Goal: Task Accomplishment & Management: Manage account settings

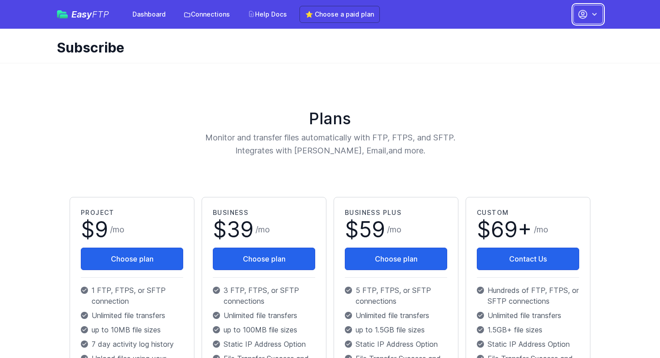
click at [584, 14] on icon "button" at bounding box center [583, 14] width 8 height 8
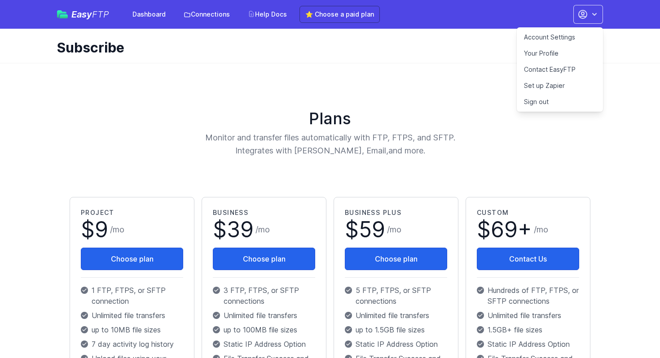
click at [558, 36] on link "Account Settings" at bounding box center [560, 37] width 86 height 16
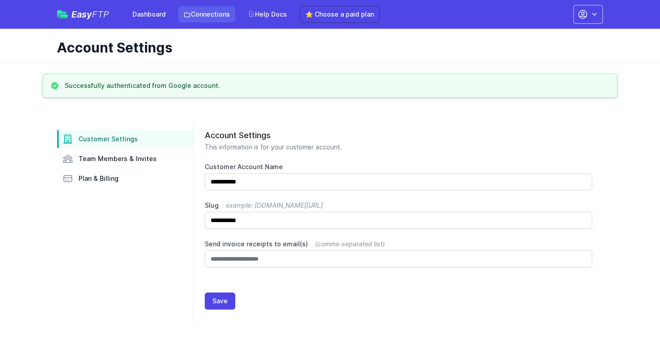
click at [206, 16] on link "Connections" at bounding box center [206, 14] width 57 height 16
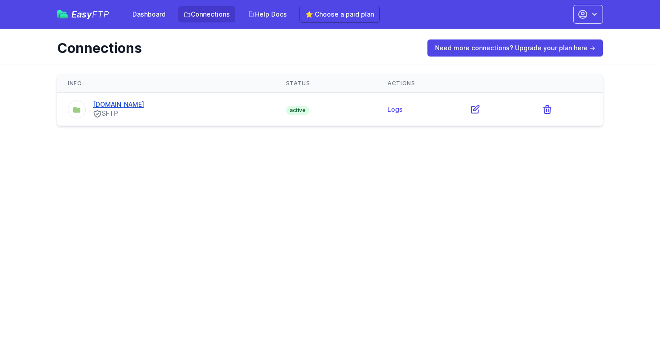
click at [140, 104] on link "[DOMAIN_NAME]" at bounding box center [118, 105] width 51 height 8
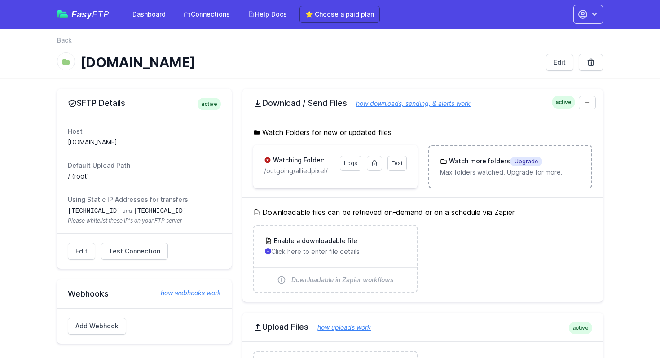
click at [544, 167] on div "Watch more folders Upgrade Max folders watched. Upgrade for more." at bounding box center [510, 167] width 140 height 20
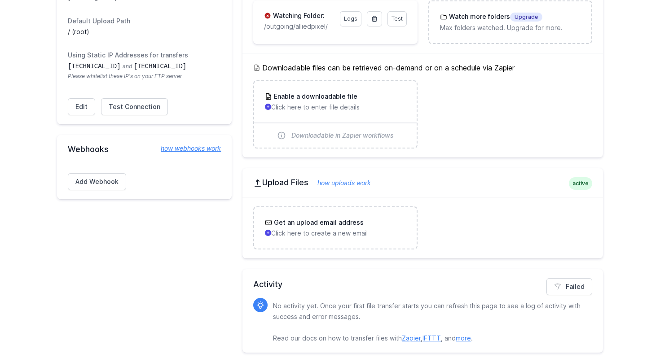
scroll to position [150, 0]
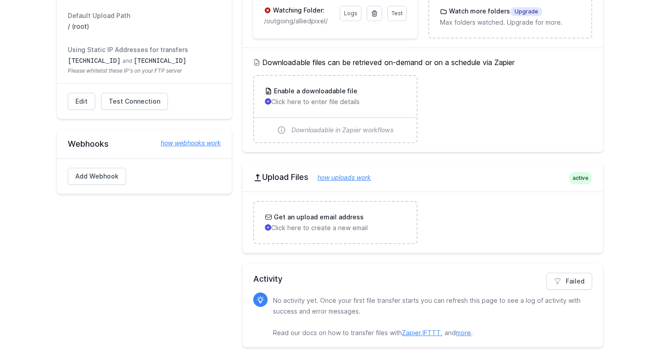
click at [180, 144] on link "how webhooks work" at bounding box center [186, 143] width 69 height 9
click at [340, 100] on p "Click here to enter file details" at bounding box center [335, 101] width 140 height 9
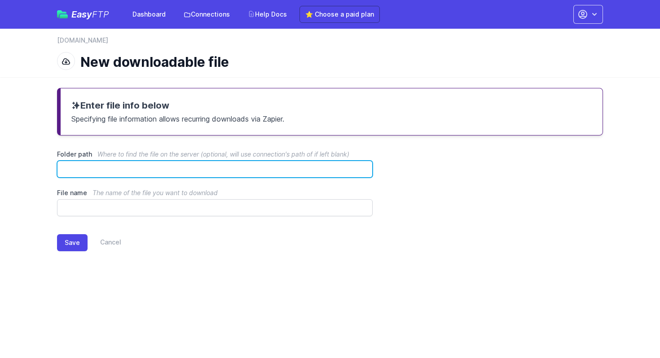
click at [159, 169] on input "Folder path Where to find the file on the server (optional, will use connection…" at bounding box center [215, 169] width 316 height 17
type input "*********"
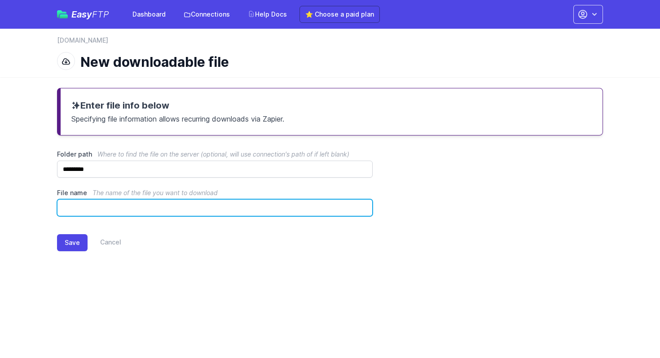
click at [119, 211] on input "File name The name of the file you want to download" at bounding box center [215, 207] width 316 height 17
type input "**********"
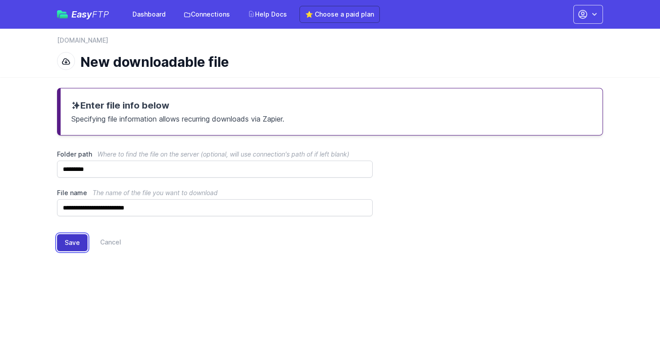
click at [73, 242] on button "Save" at bounding box center [72, 242] width 31 height 17
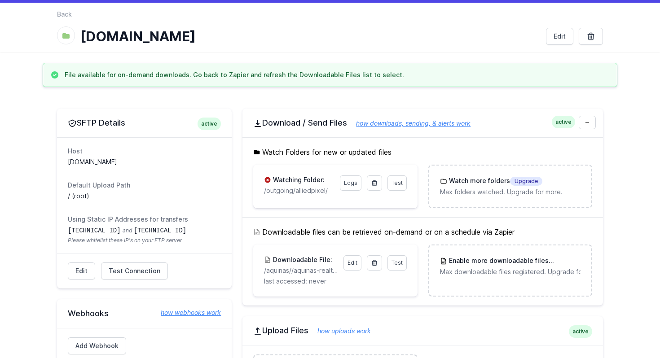
scroll to position [25, 0]
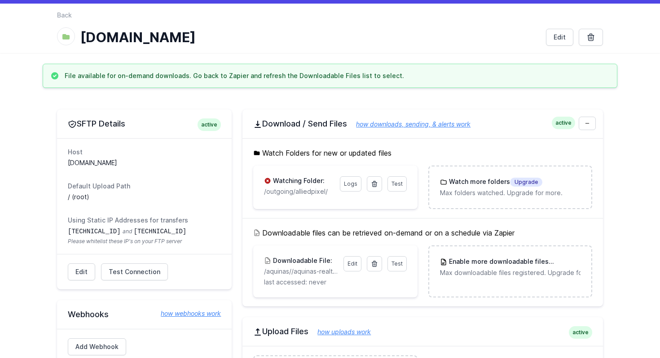
click at [406, 127] on link "how downloads, sending, & alerts work" at bounding box center [408, 124] width 123 height 8
click at [399, 263] on span "Test" at bounding box center [396, 263] width 11 height 7
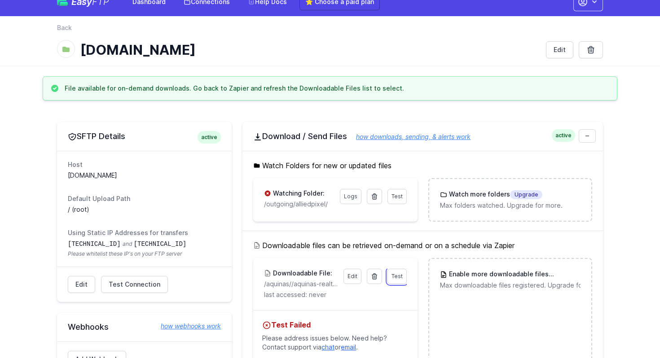
scroll to position [11, 0]
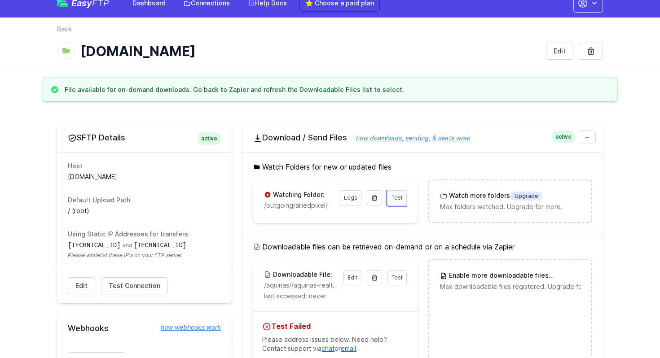
click at [398, 199] on span "Test" at bounding box center [396, 197] width 11 height 7
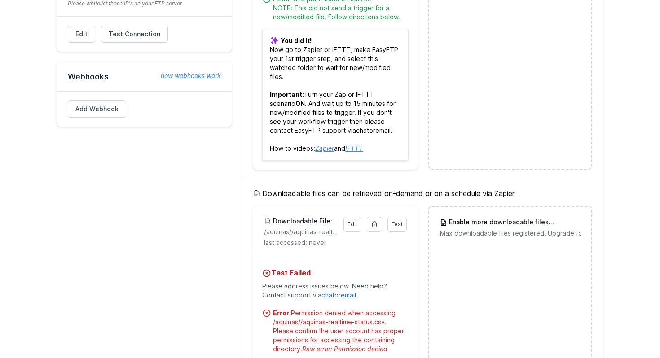
scroll to position [264, 0]
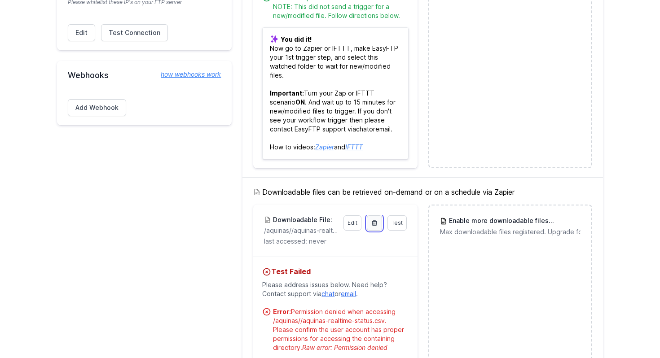
click at [374, 223] on icon at bounding box center [374, 222] width 5 height 5
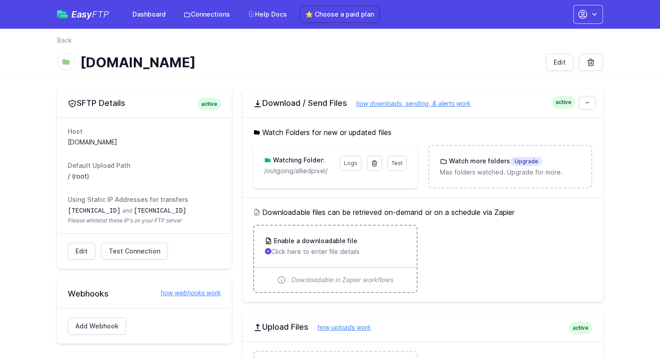
click at [322, 247] on p "Click here to enter file details" at bounding box center [335, 251] width 140 height 9
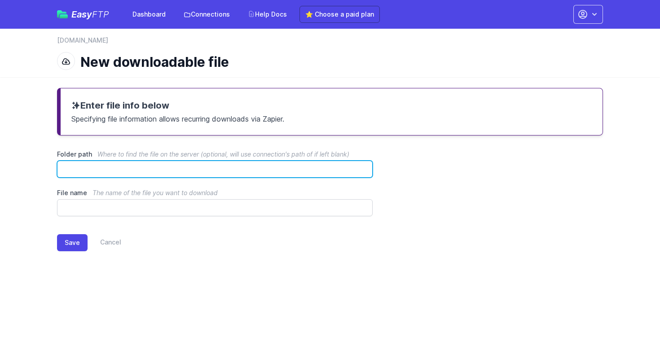
click at [177, 172] on input "Folder path Where to find the file on the server (optional, will use connection…" at bounding box center [215, 169] width 316 height 17
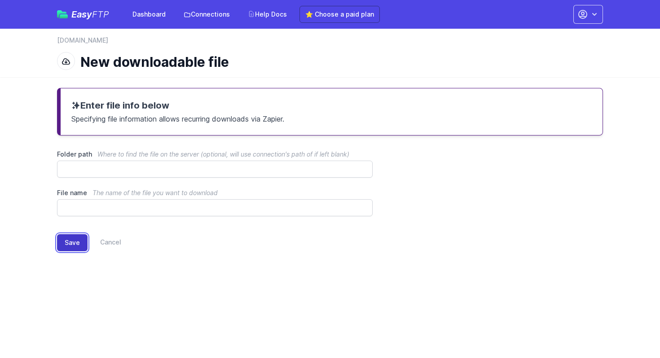
click at [74, 243] on button "Save" at bounding box center [72, 242] width 31 height 17
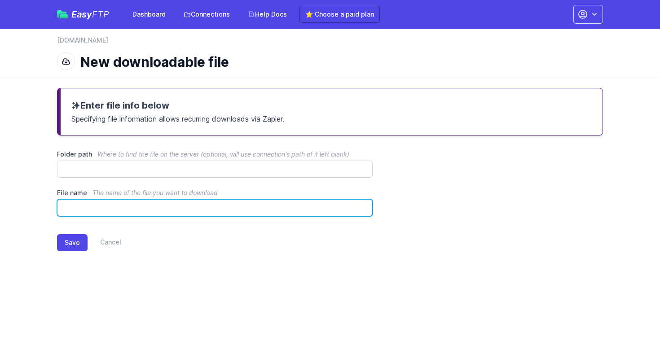
click at [116, 209] on input "File name The name of the file you want to download" at bounding box center [215, 207] width 316 height 17
type input "**********"
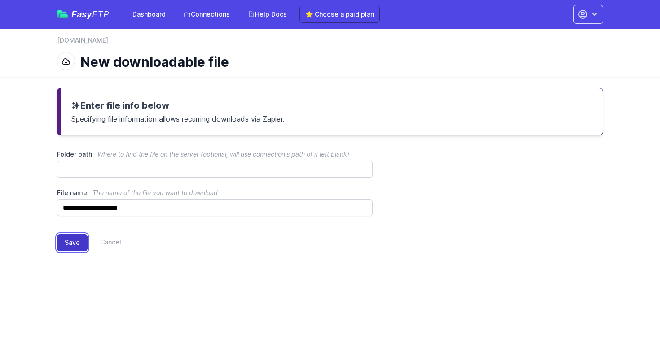
click at [68, 246] on button "Save" at bounding box center [72, 242] width 31 height 17
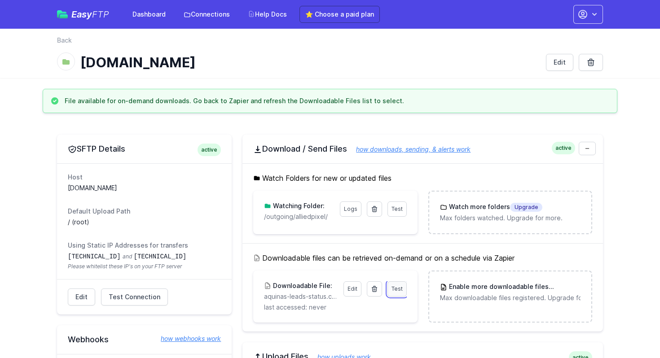
click at [398, 291] on span "Test" at bounding box center [396, 288] width 11 height 7
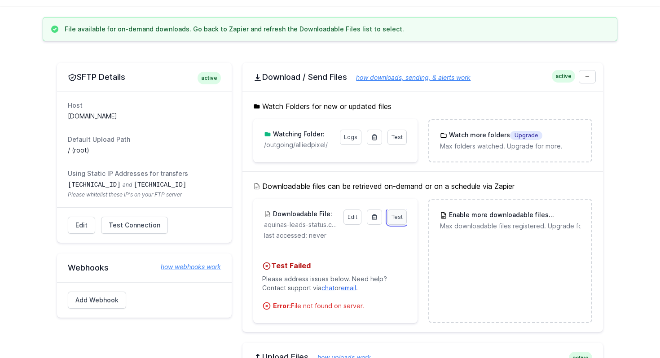
scroll to position [72, 0]
click at [352, 216] on link "Edit" at bounding box center [352, 216] width 18 height 15
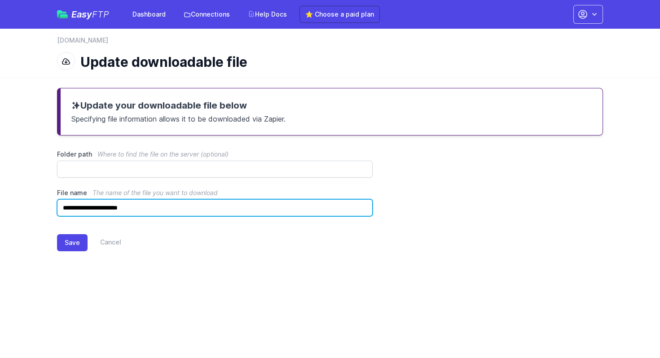
drag, startPoint x: 126, startPoint y: 210, endPoint x: 44, endPoint y: 210, distance: 81.7
click at [44, 210] on div "**********" at bounding box center [330, 176] width 575 height 199
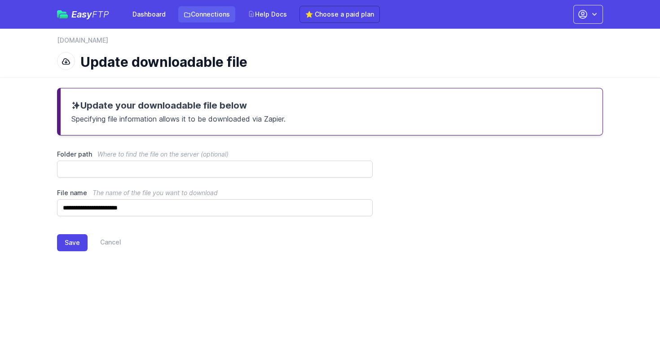
click at [213, 17] on link "Connections" at bounding box center [206, 14] width 57 height 16
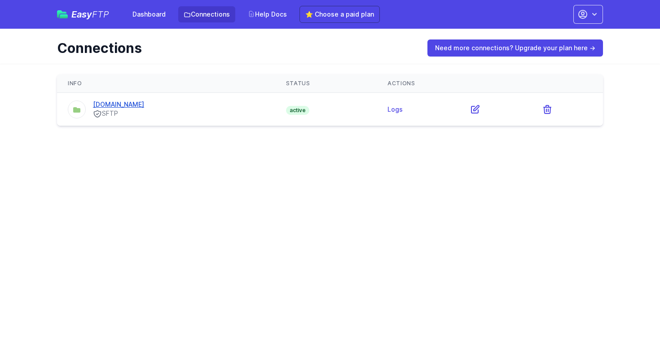
click at [132, 106] on link "[DOMAIN_NAME]" at bounding box center [118, 105] width 51 height 8
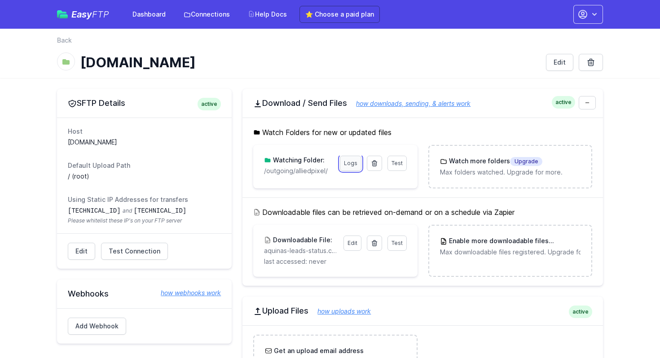
click at [350, 164] on link "Logs" at bounding box center [351, 163] width 22 height 15
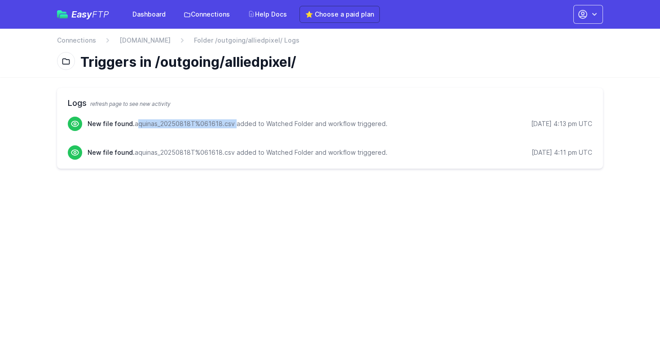
drag, startPoint x: 135, startPoint y: 125, endPoint x: 233, endPoint y: 127, distance: 97.9
click at [233, 127] on p "New file found. aquinas_20250818T%061618.csv added to Watched Folder and workfl…" at bounding box center [238, 123] width 300 height 9
copy p "aquinas_20250818T%061618.csv"
click at [155, 42] on link "[DOMAIN_NAME]" at bounding box center [144, 40] width 51 height 9
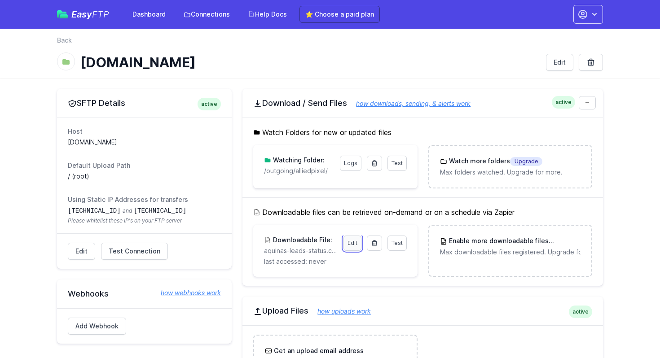
click at [348, 244] on link "Edit" at bounding box center [352, 243] width 18 height 15
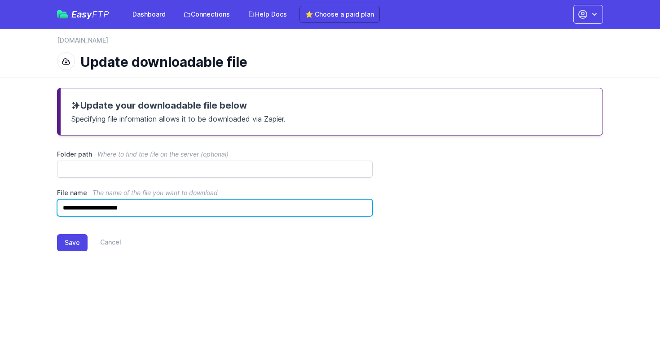
drag, startPoint x: 196, startPoint y: 211, endPoint x: 33, endPoint y: 205, distance: 163.1
click at [33, 205] on main "**********" at bounding box center [330, 176] width 660 height 199
paste input "****"
type input "**********"
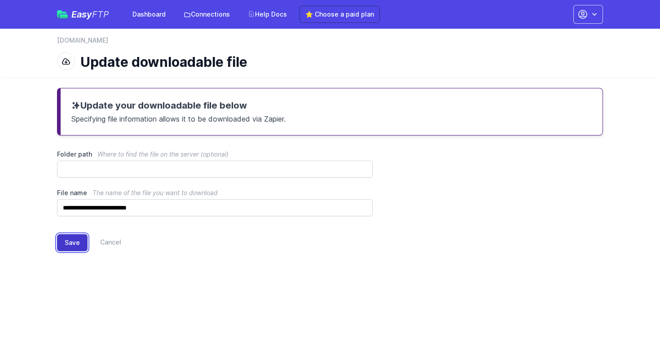
click at [72, 240] on button "Save" at bounding box center [72, 242] width 31 height 17
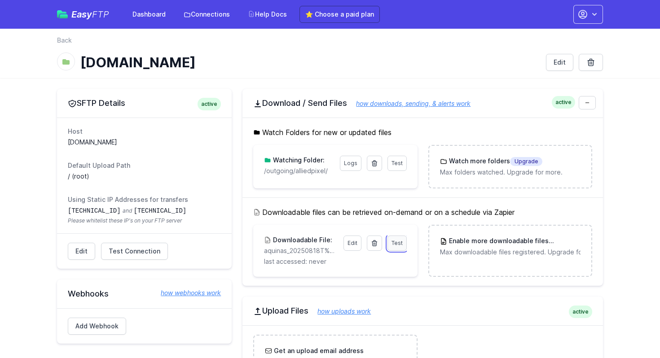
click at [396, 243] on span "Test" at bounding box center [396, 243] width 11 height 7
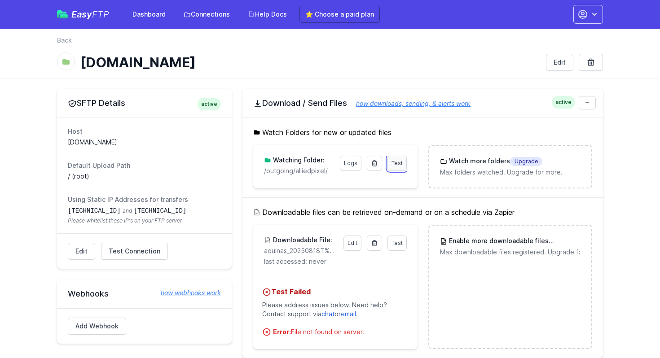
click at [394, 163] on span "Test" at bounding box center [396, 163] width 11 height 7
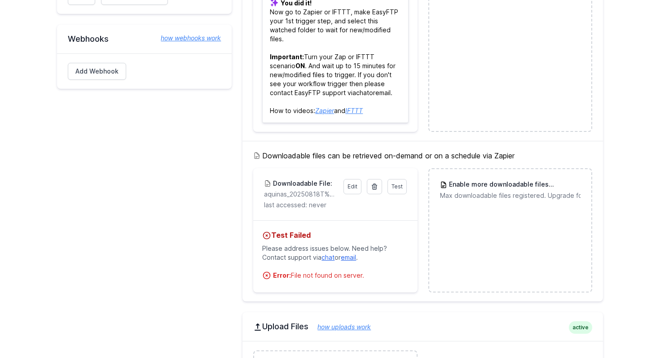
scroll to position [260, 0]
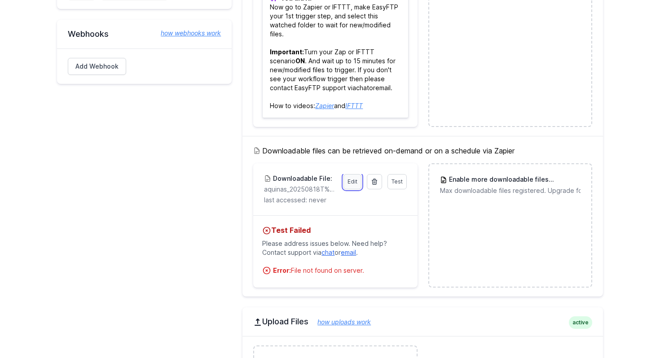
click at [354, 180] on link "Edit" at bounding box center [352, 181] width 18 height 15
